Goal: Register for event/course

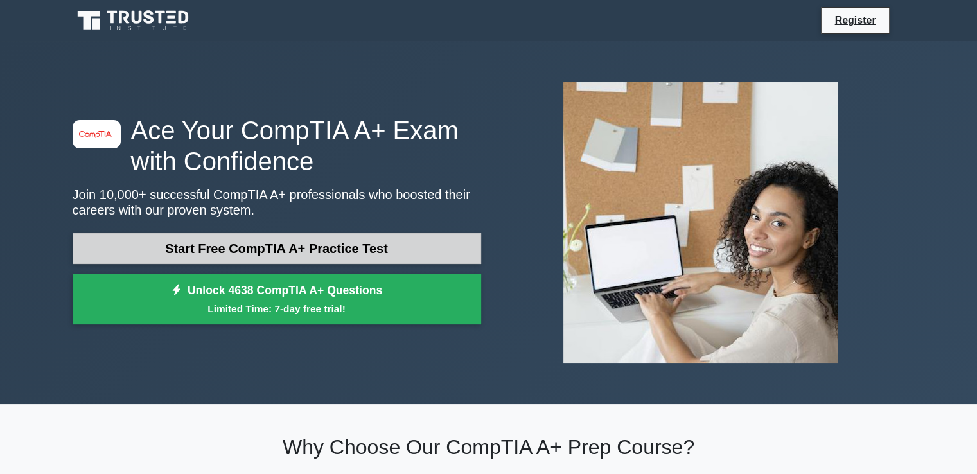
click at [188, 252] on link "Start Free CompTIA A+ Practice Test" at bounding box center [277, 248] width 409 height 31
